Goal: Book appointment/travel/reservation

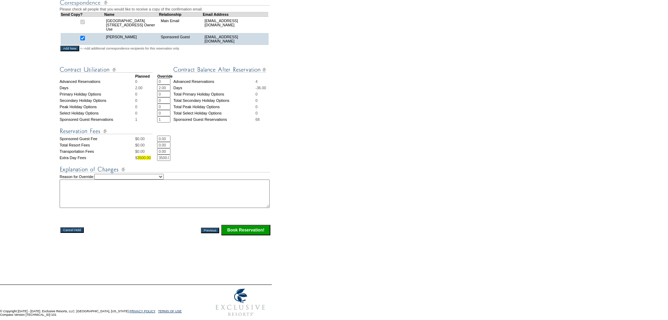
scroll to position [207, 0]
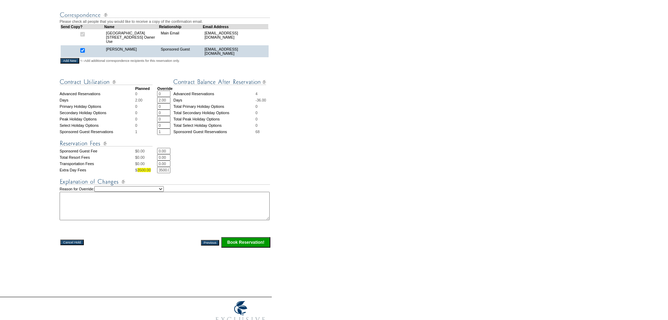
click at [110, 217] on textarea at bounding box center [165, 206] width 210 height 28
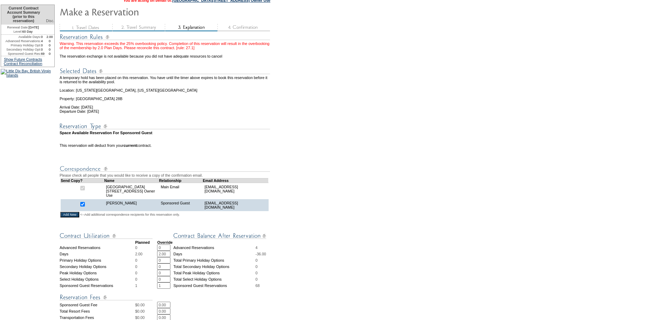
scroll to position [0, 0]
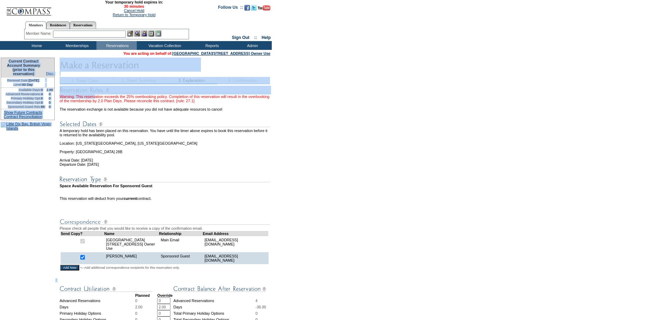
drag, startPoint x: 93, startPoint y: 98, endPoint x: 327, endPoint y: 99, distance: 234.3
click at [327, 99] on form "29:48 Your temporary hold expires in: 30 minutes Cancel Hold Return to Temporar…" at bounding box center [334, 269] width 668 height 538
click at [324, 110] on form "29:48 Your temporary hold expires in: 30 minutes Cancel Hold Return to Temporar…" at bounding box center [334, 269] width 668 height 538
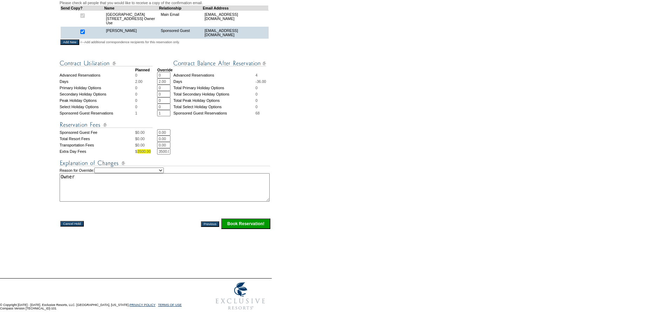
scroll to position [242, 0]
click at [106, 179] on textarea "Owner" at bounding box center [165, 187] width 210 height 28
type textarea "Owner Use request for [PERSON_NAME]. Within booking guidelines - DH"
drag, startPoint x: 233, startPoint y: 173, endPoint x: -346, endPoint y: 175, distance: 578.8
click at [0, 175] on html "29:48 Your temporary hold expires in: 30 minutes Cancel Hold Return to Temporar…" at bounding box center [334, 44] width 668 height 538
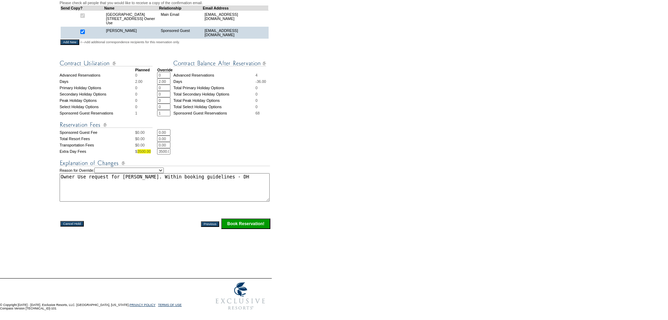
click at [166, 148] on input "3500.00" at bounding box center [163, 151] width 13 height 6
type input "0"
click at [257, 159] on img at bounding box center [165, 163] width 210 height 9
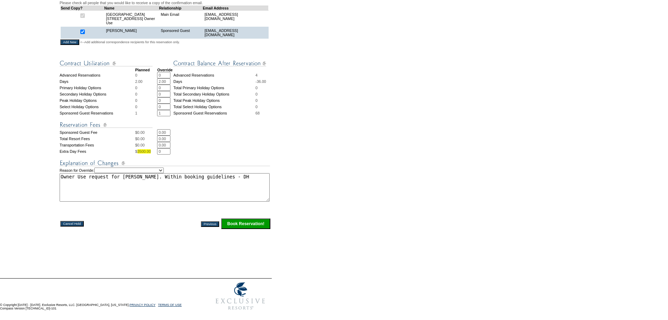
click at [127, 168] on select "Creating Continuous Stay Days Rebooked After Cancellation Editing Occupant Expe…" at bounding box center [128, 170] width 69 height 6
select select "1036"
click at [101, 167] on select "Creating Continuous Stay Days Rebooked After Cancellation Editing Occupant Expe…" at bounding box center [128, 170] width 69 height 6
drag, startPoint x: 179, startPoint y: 246, endPoint x: 224, endPoint y: 233, distance: 47.1
click at [180, 246] on div "Warning. This reservation exceeds the 25% overbooking policy. Completion of thi…" at bounding box center [166, 66] width 212 height 413
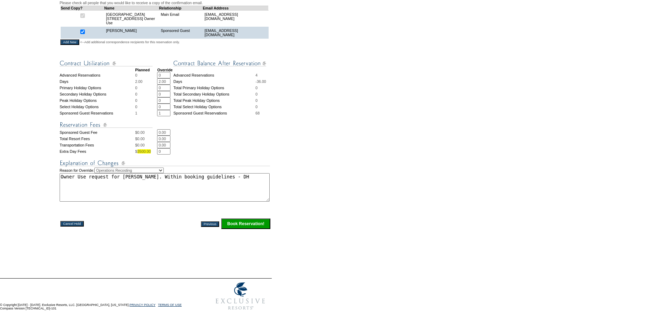
click at [233, 221] on input "Book Reservation!" at bounding box center [245, 223] width 49 height 11
click at [309, 167] on form "29:48 Your temporary hold expires in: 29 minutes Cancel Hold Return to Temporar…" at bounding box center [334, 44] width 668 height 538
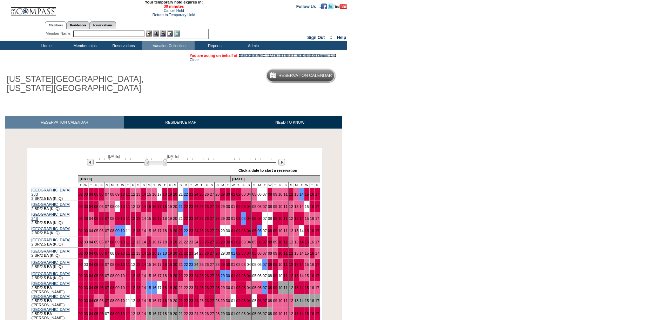
click at [261, 56] on link "[GEOGRAPHIC_DATA][STREET_ADDRESS] Owner Use" at bounding box center [288, 55] width 98 height 4
